Goal: Task Accomplishment & Management: Manage account settings

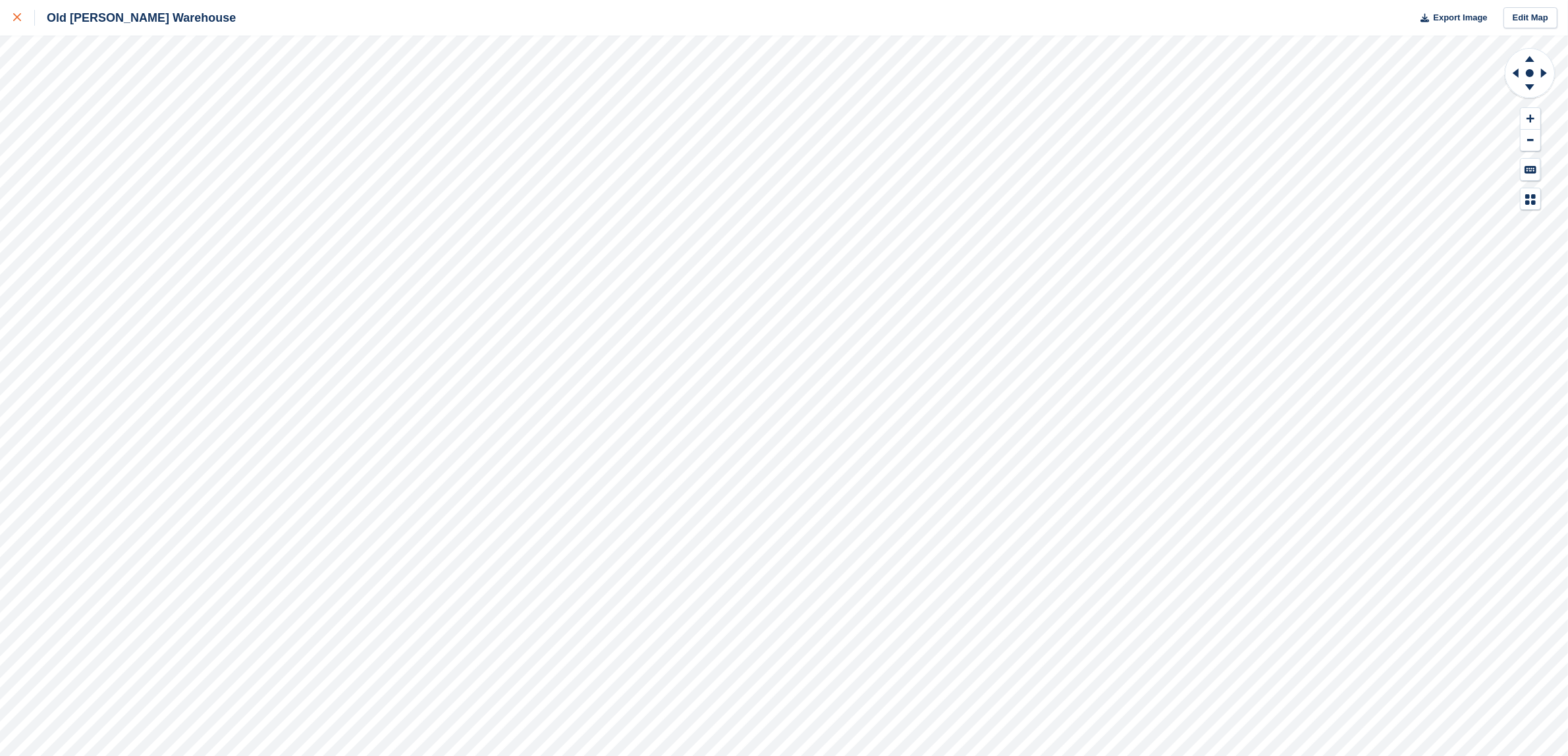
click at [12, 15] on link at bounding box center [17, 17] width 35 height 35
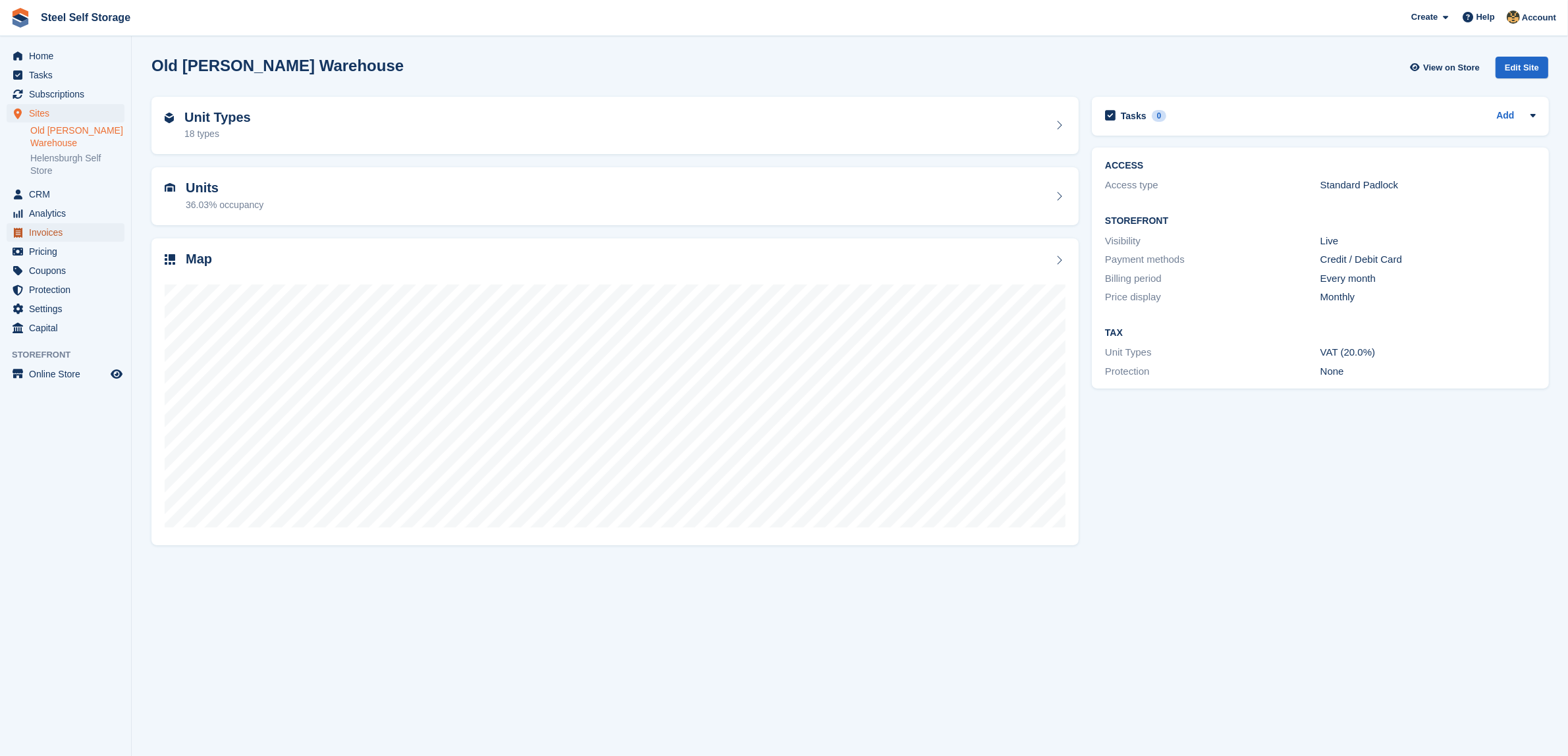
click at [51, 227] on span "Invoices" at bounding box center [69, 232] width 79 height 19
